Goal: Task Accomplishment & Management: Use online tool/utility

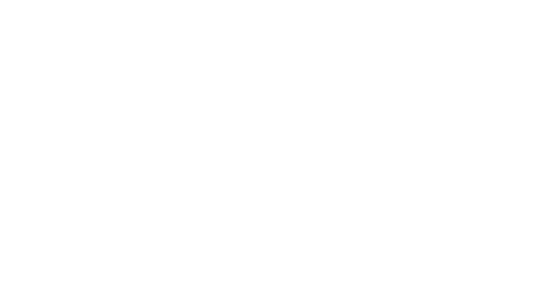
click at [223, 0] on html at bounding box center [274, 0] width 549 height 0
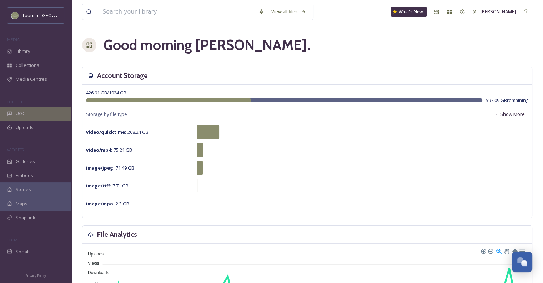
click at [26, 113] on div "UGC" at bounding box center [35, 113] width 71 height 14
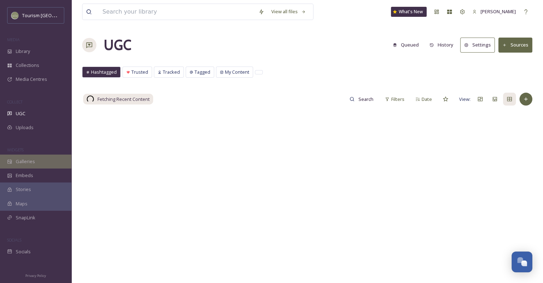
click at [24, 163] on span "Galleries" at bounding box center [25, 161] width 19 height 7
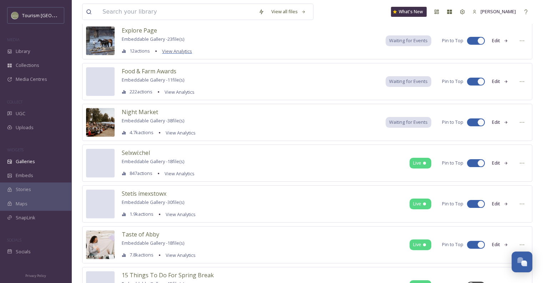
scroll to position [41, 0]
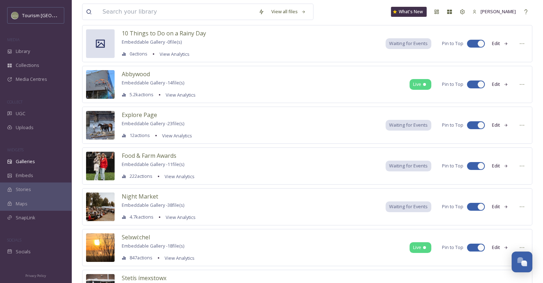
click at [269, 125] on div "Explore Page Embeddable Gallery - 23 file(s) 12 actions View Analytics Waiting …" at bounding box center [307, 124] width 450 height 37
click at [140, 114] on span "Explore Page" at bounding box center [139, 115] width 35 height 8
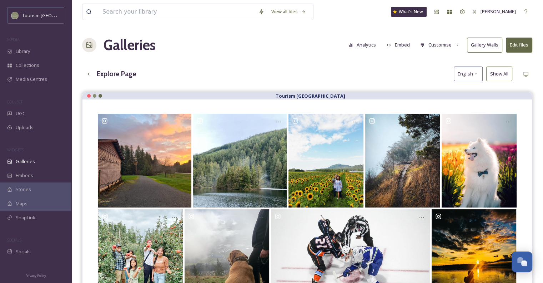
click at [395, 44] on button "Embed" at bounding box center [398, 45] width 30 height 14
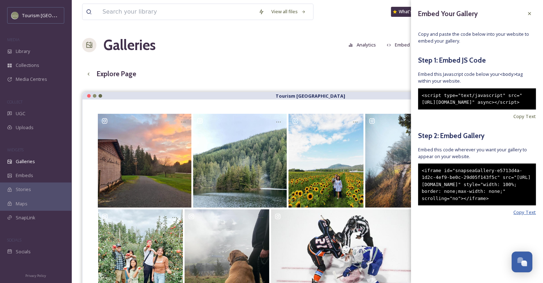
click at [517, 215] on span "Copy Text" at bounding box center [525, 212] width 23 height 7
click at [527, 17] on div at bounding box center [529, 13] width 13 height 13
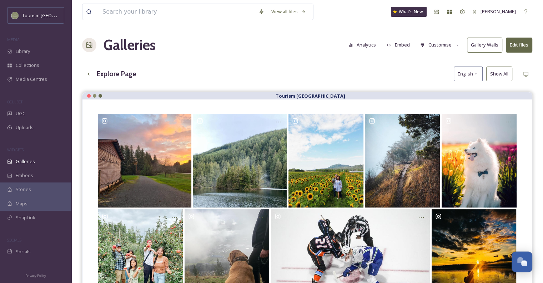
click at [437, 46] on button "Customise" at bounding box center [440, 45] width 47 height 14
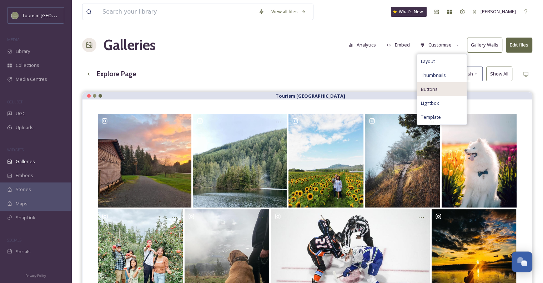
click at [438, 85] on div "Buttons" at bounding box center [442, 89] width 50 height 14
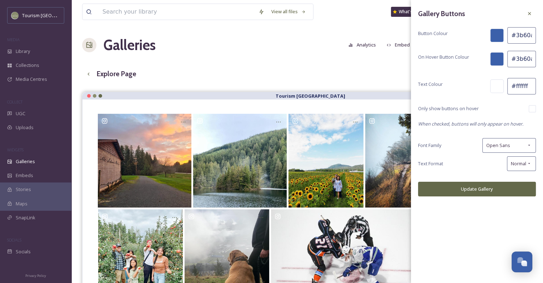
click at [527, 36] on input "#3b60aa" at bounding box center [522, 35] width 29 height 16
drag, startPoint x: 514, startPoint y: 38, endPoint x: 548, endPoint y: 39, distance: 34.0
click at [543, 39] on html "Tourism Abbotsford MEDIA Library Collections Media Centres COLLECT UGC Uploads …" at bounding box center [271, 192] width 543 height 385
paste input "898d6e"
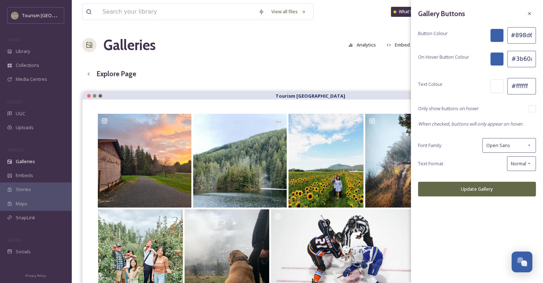
scroll to position [0, 1]
type input "#898d6e"
click at [520, 55] on input "#3b60aa" at bounding box center [522, 59] width 29 height 16
paste input "898d6e"
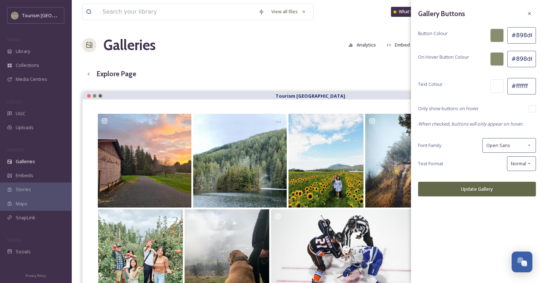
scroll to position [0, 1]
type input "#898d6e"
click at [499, 225] on div "Gallery Buttons Button Colour #898d6e On Hover Button Colour #898d6e Text Colou…" at bounding box center [477, 141] width 132 height 283
click at [488, 184] on button "Update Gallery" at bounding box center [477, 188] width 118 height 15
